Goal: Find specific page/section: Find specific page/section

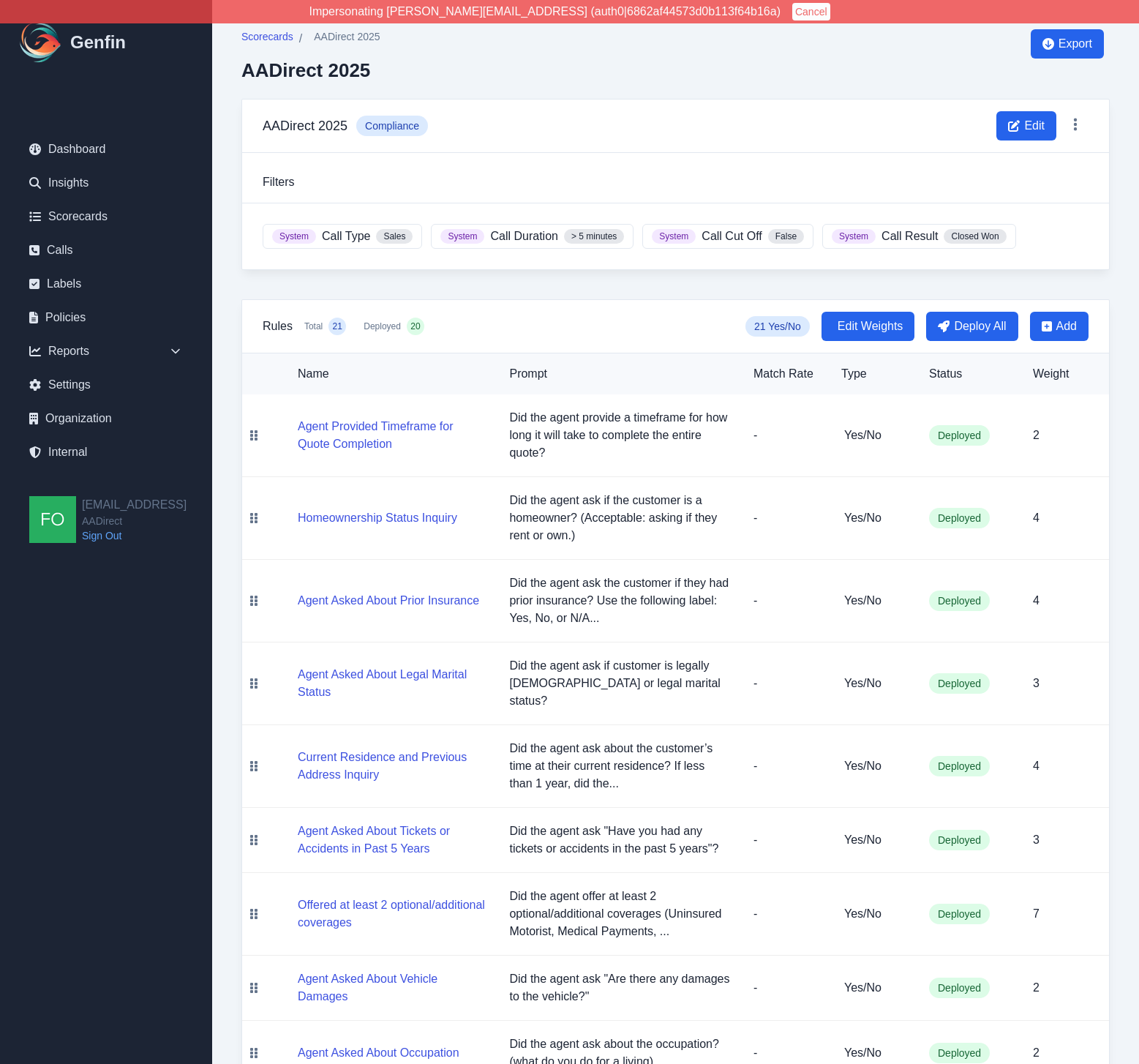
scroll to position [214, 0]
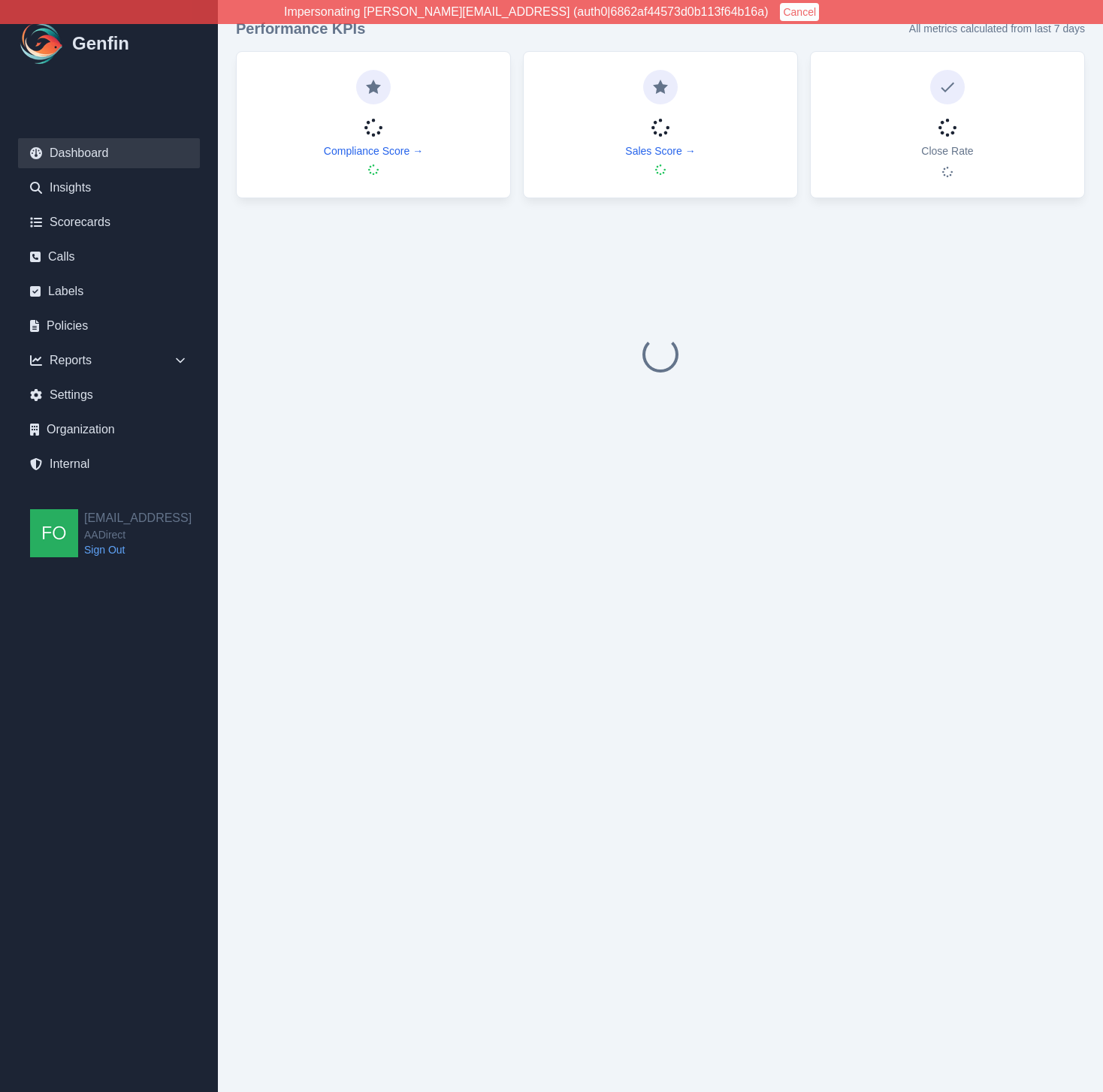
click at [97, 230] on link "Scorecards" at bounding box center [109, 222] width 182 height 30
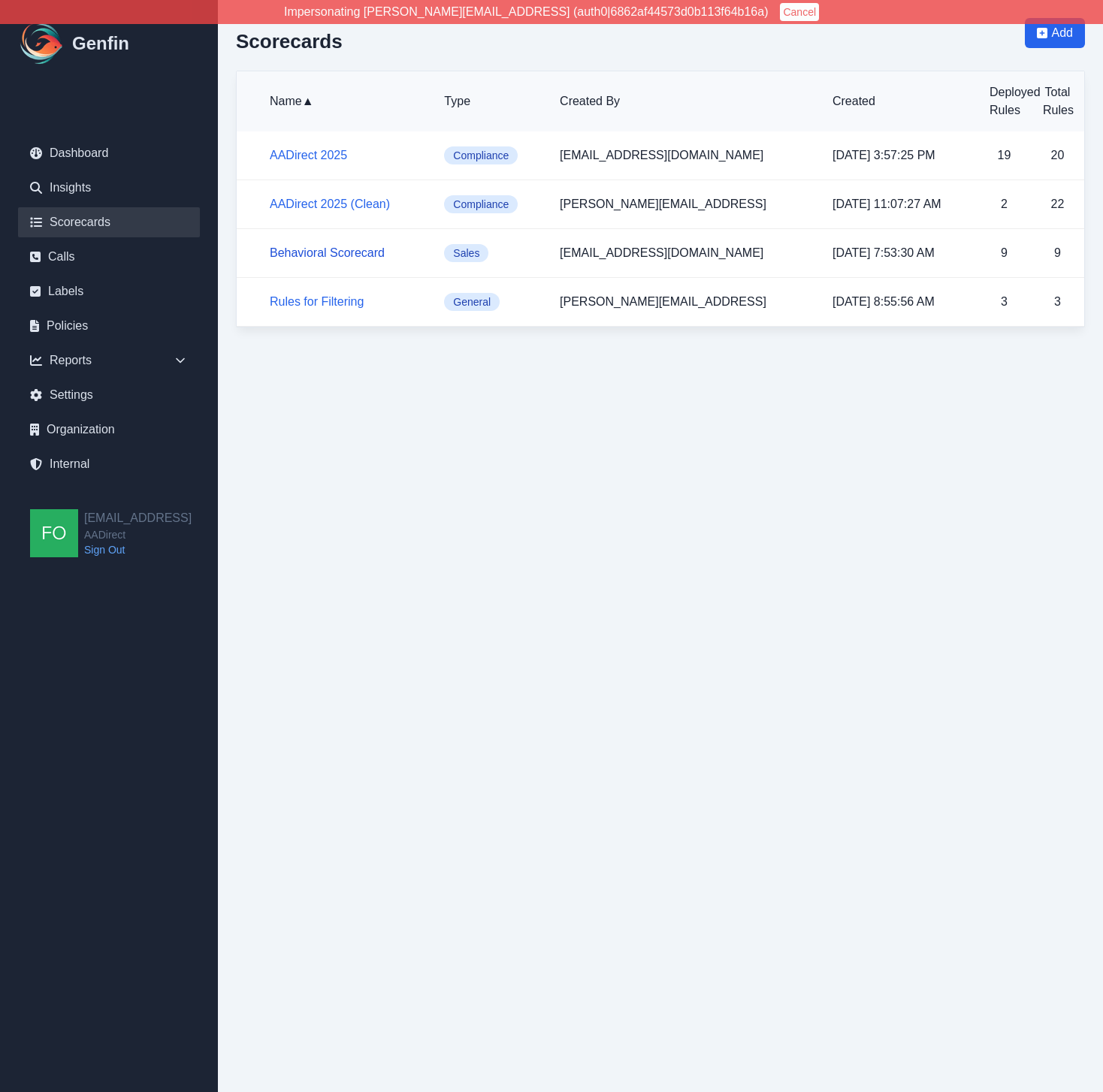
click at [333, 255] on link "Behavioral Scorecard" at bounding box center [326, 252] width 115 height 13
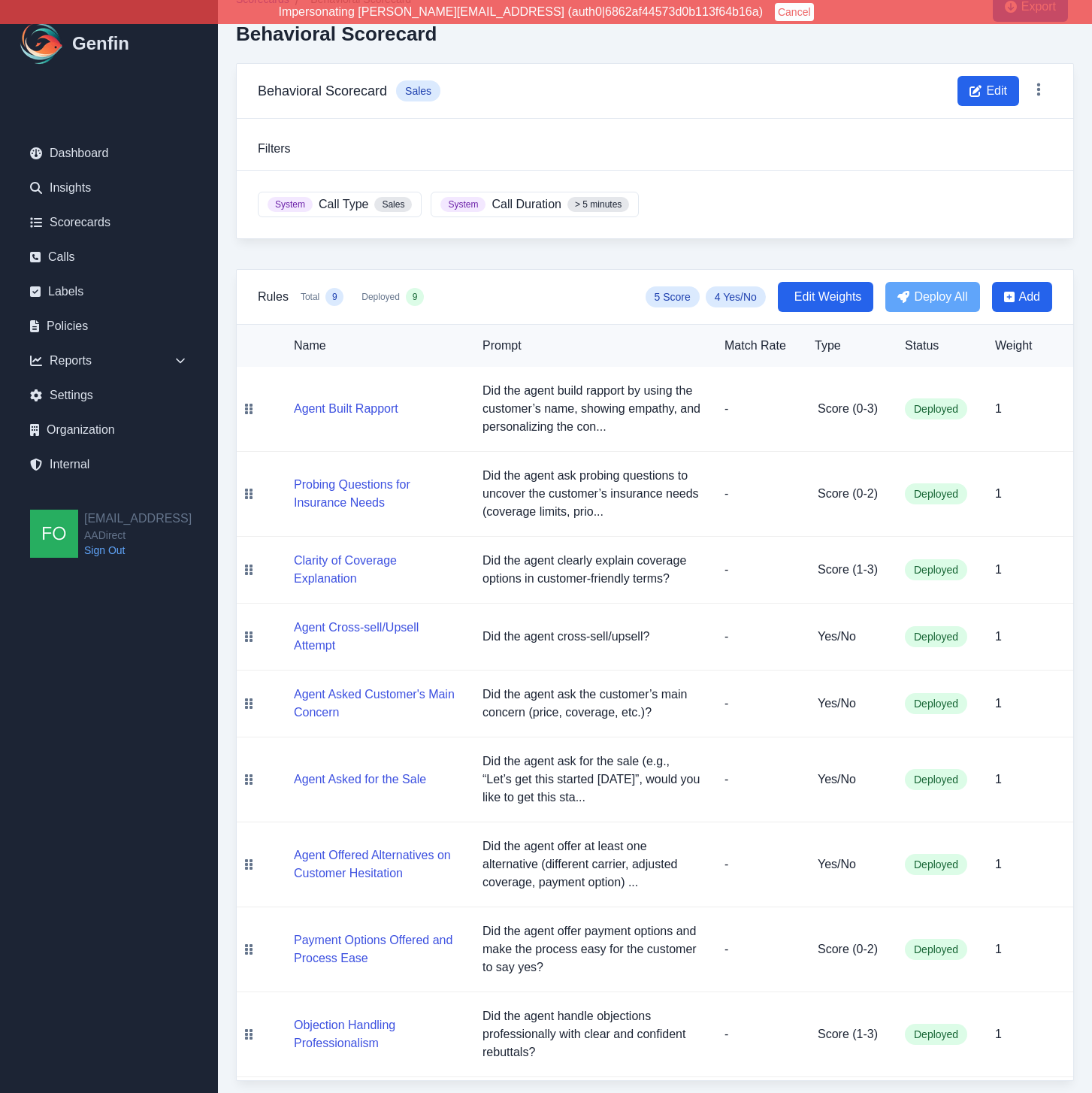
scroll to position [32, 0]
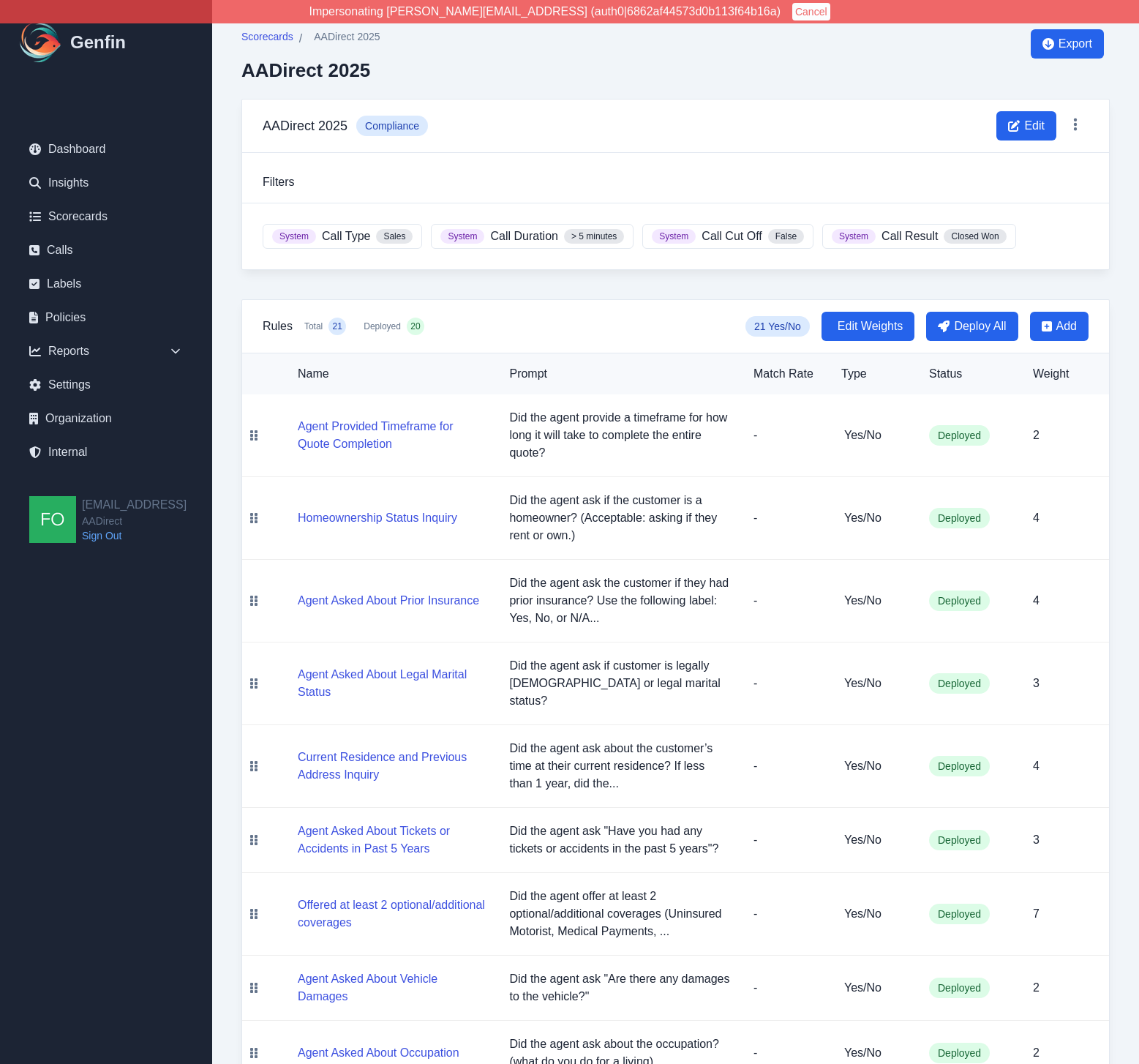
scroll to position [214, 0]
